Goal: Obtain resource: Download file/media

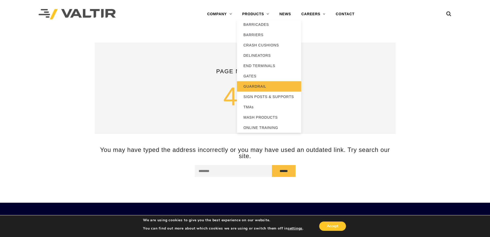
click at [256, 85] on link "GUARDRAIL" at bounding box center [269, 86] width 64 height 10
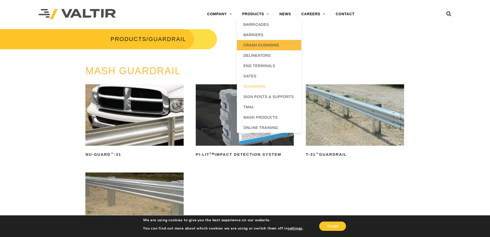
click at [262, 45] on link "CRASH CUSHIONS" at bounding box center [269, 45] width 64 height 10
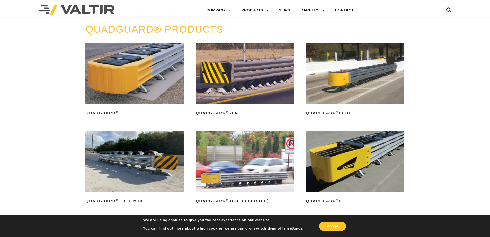
scroll to position [360, 0]
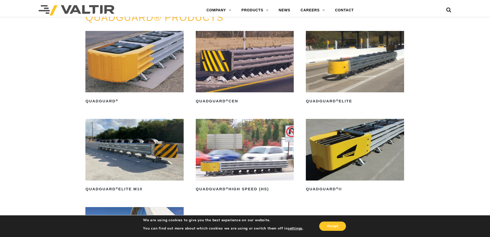
click at [358, 140] on img at bounding box center [355, 149] width 98 height 61
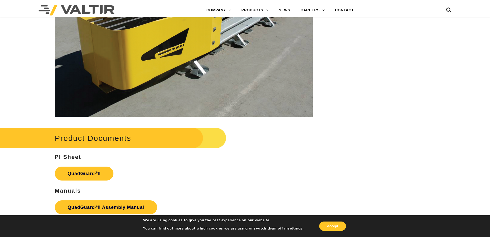
scroll to position [978, 0]
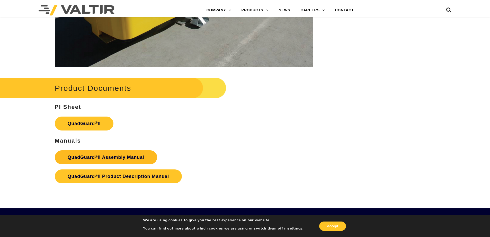
click at [123, 154] on strong "QuadGuard ® II Assembly Manual" at bounding box center [106, 156] width 77 height 5
